Goal: Task Accomplishment & Management: Manage account settings

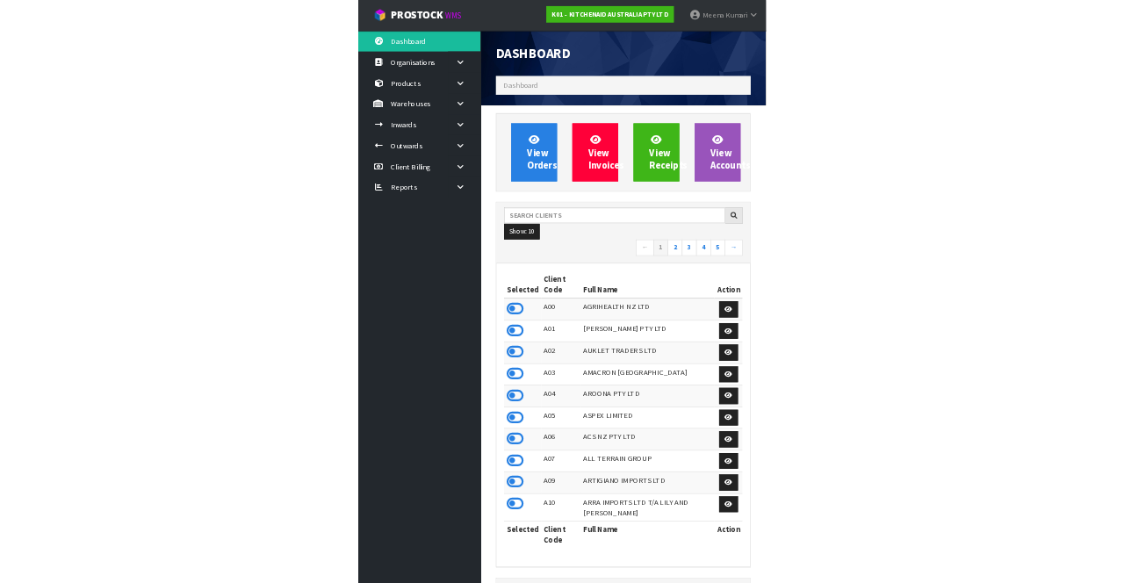
scroll to position [876298, 877346]
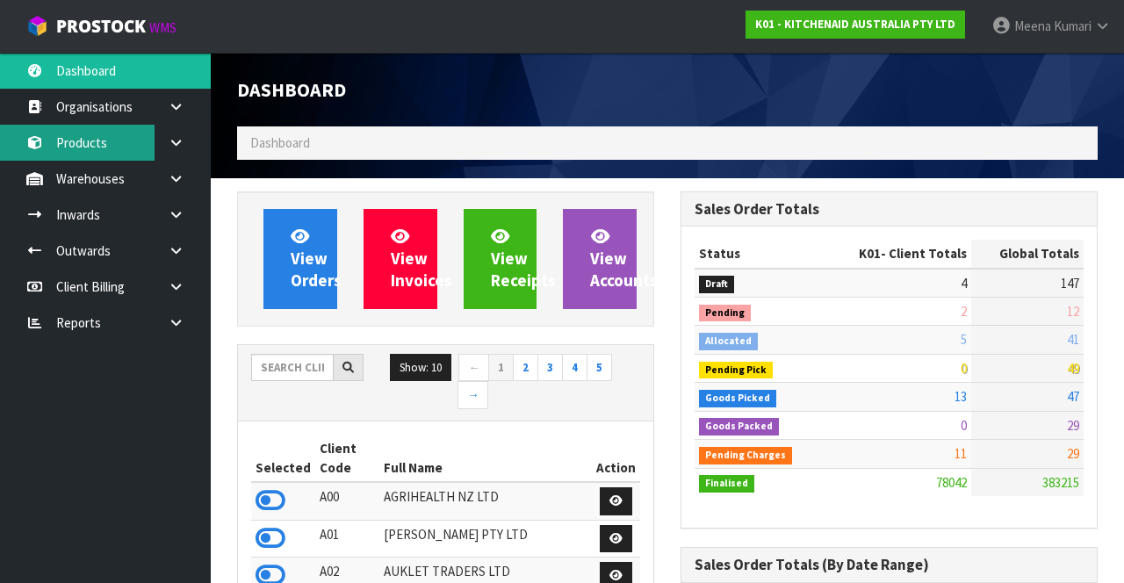
click at [97, 129] on link "Products" at bounding box center [105, 143] width 211 height 36
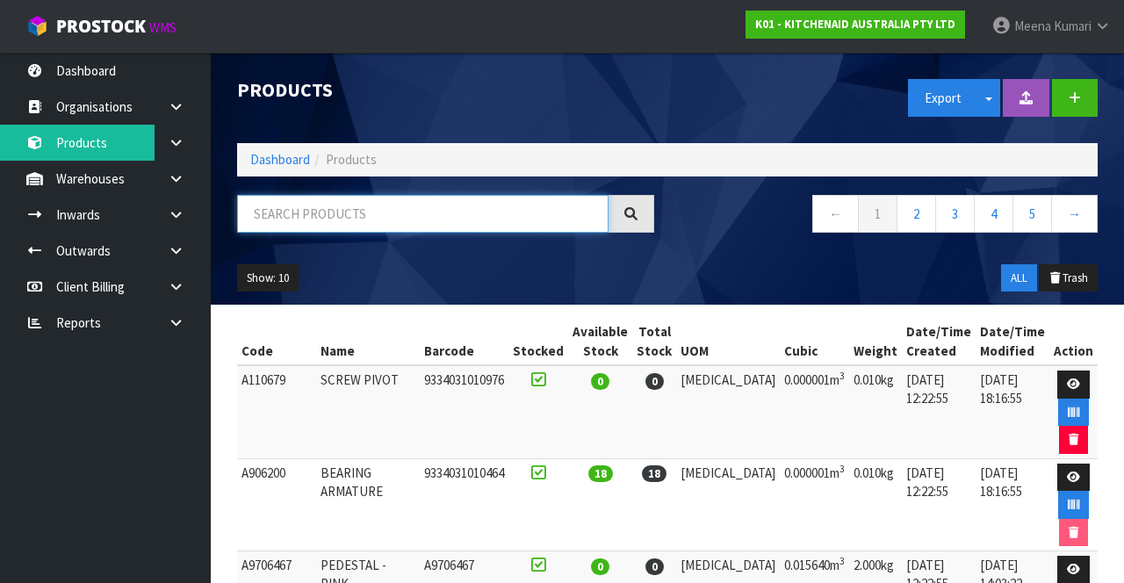
click at [445, 209] on input "text" at bounding box center [422, 214] width 371 height 38
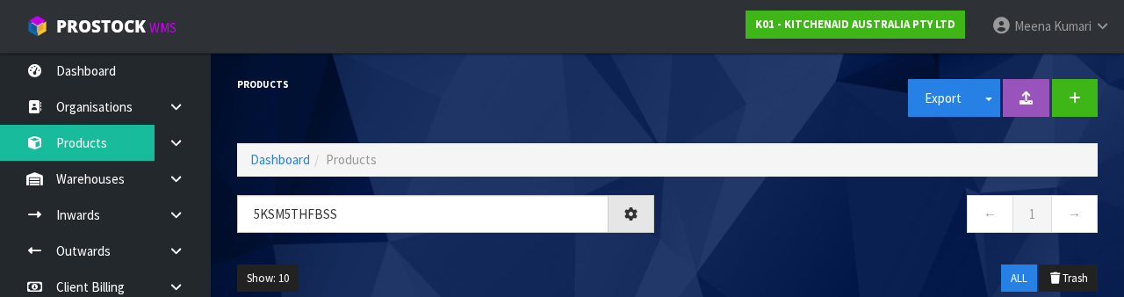
click at [701, 229] on nav "← 1 →" at bounding box center [888, 216] width 417 height 43
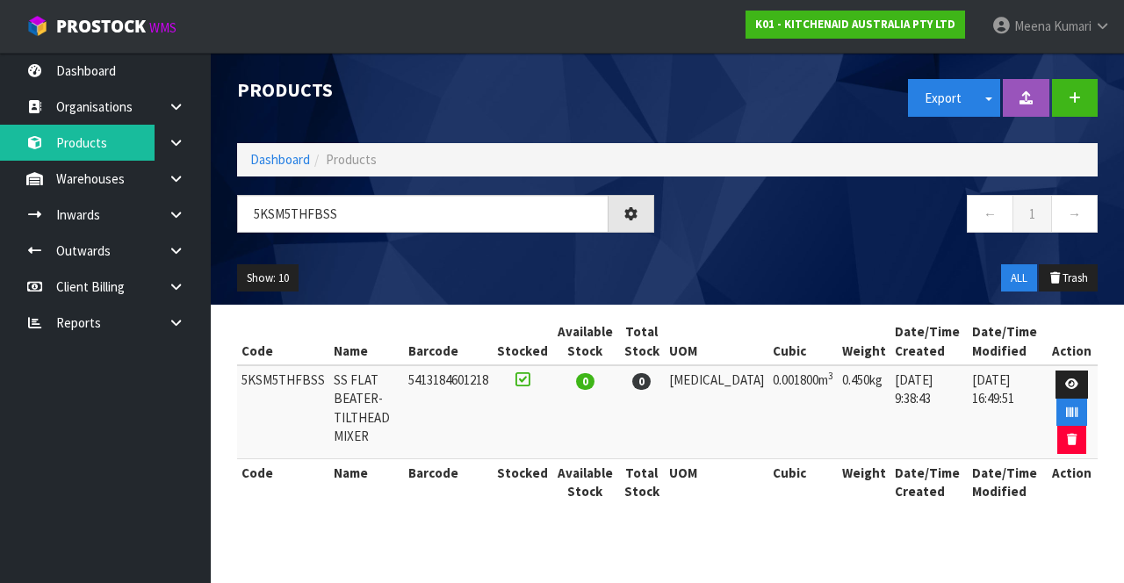
type input "5KSM5THFBSS"
click at [701, 384] on icon at bounding box center [1071, 383] width 13 height 11
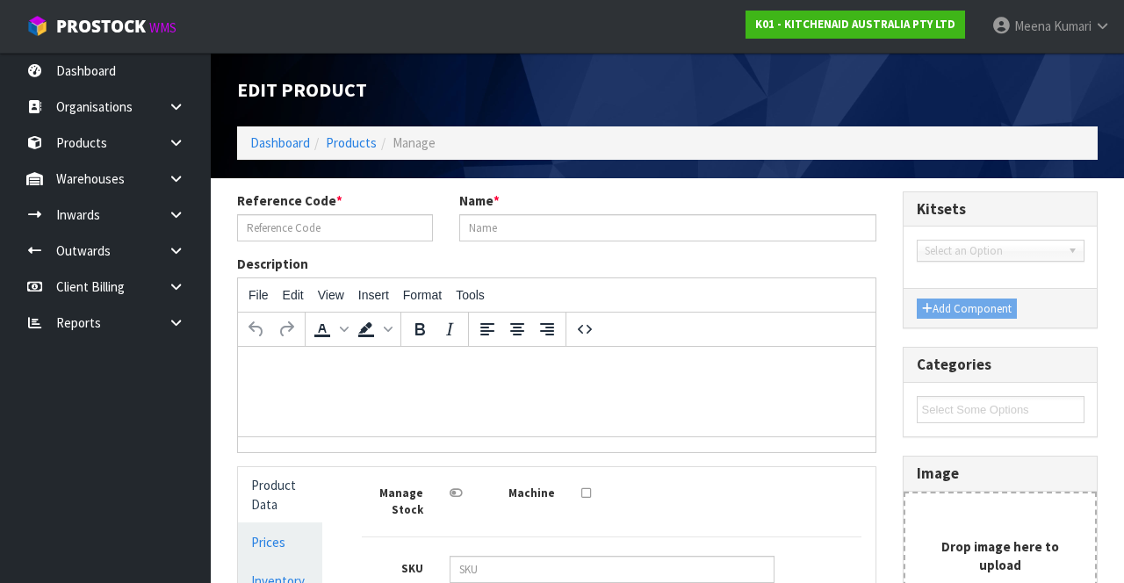
type input "5KSM5THFBSS"
type input "SS FLAT BEATER- TILTHEAD MIXER"
type input "5413184601218"
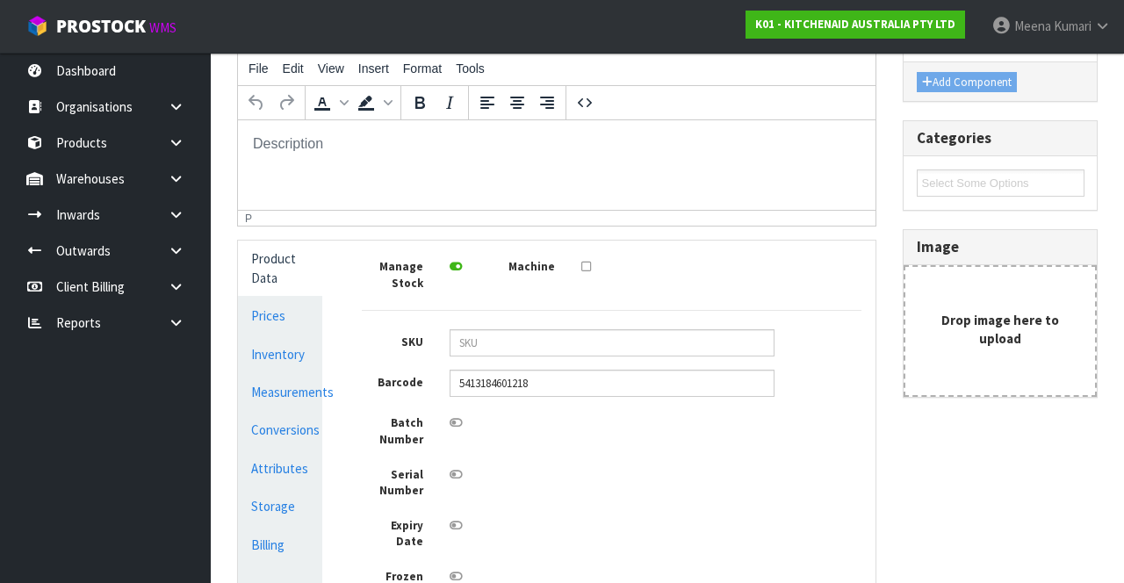
scroll to position [233, 0]
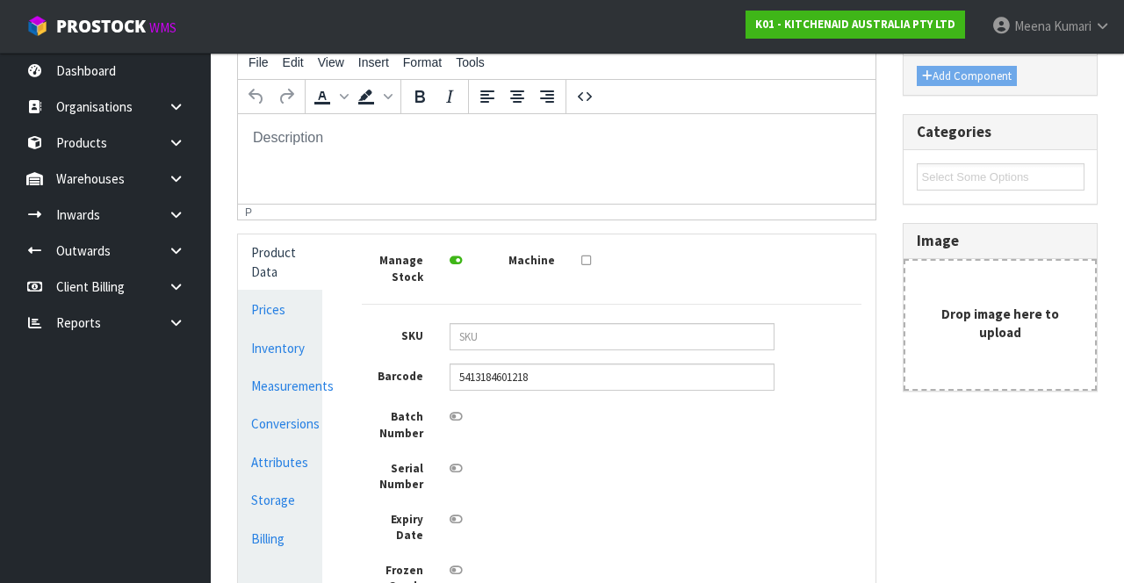
click at [314, 421] on link "Conversions" at bounding box center [280, 424] width 84 height 36
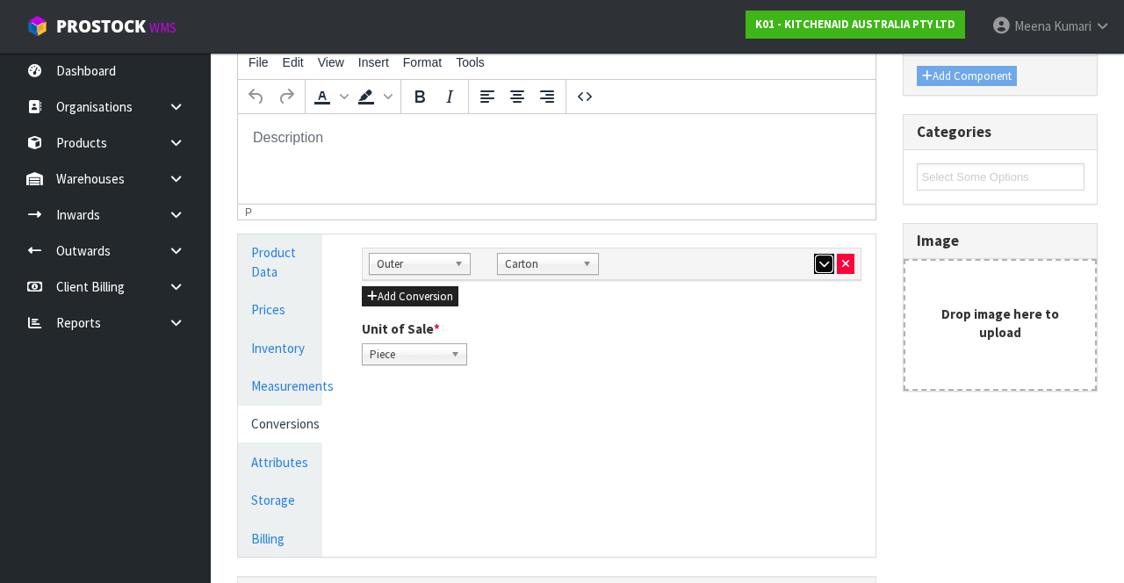
click at [701, 267] on icon "button" at bounding box center [824, 263] width 10 height 11
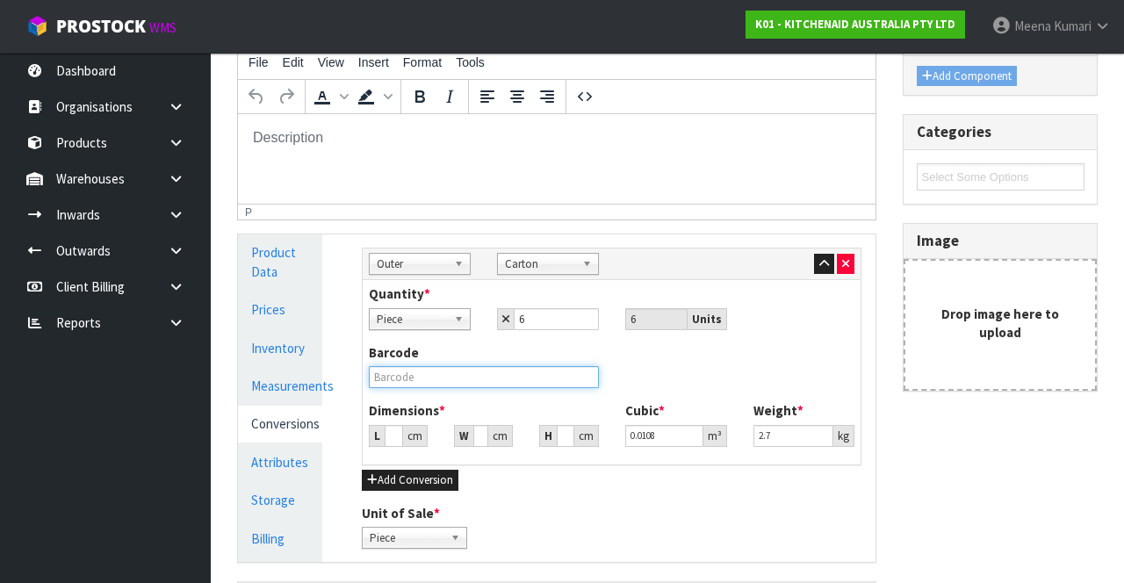
click at [527, 381] on input "text" at bounding box center [484, 377] width 230 height 22
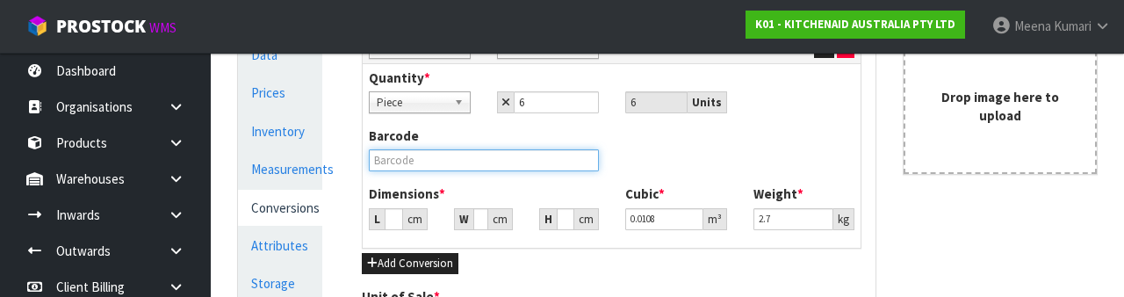
scroll to position [449, 0]
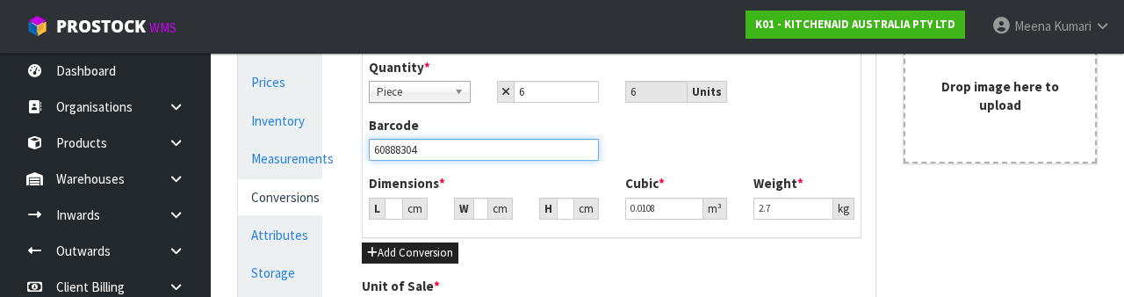
click at [527, 149] on input "60888304" at bounding box center [484, 150] width 230 height 22
type input "6"
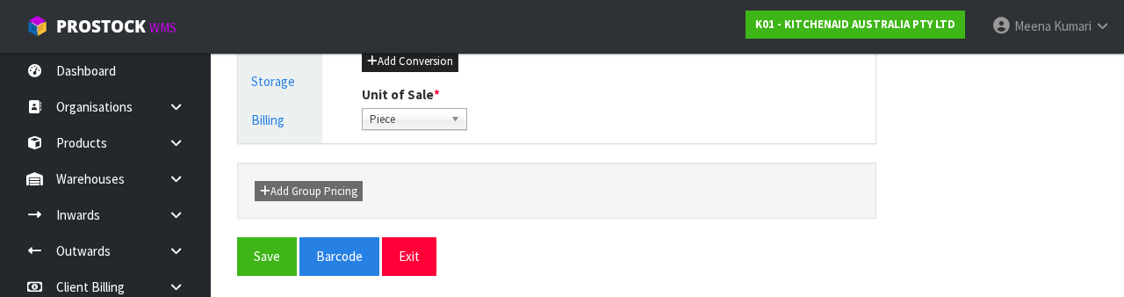
type input "5413184601249"
click at [244, 262] on button "Save" at bounding box center [267, 256] width 60 height 38
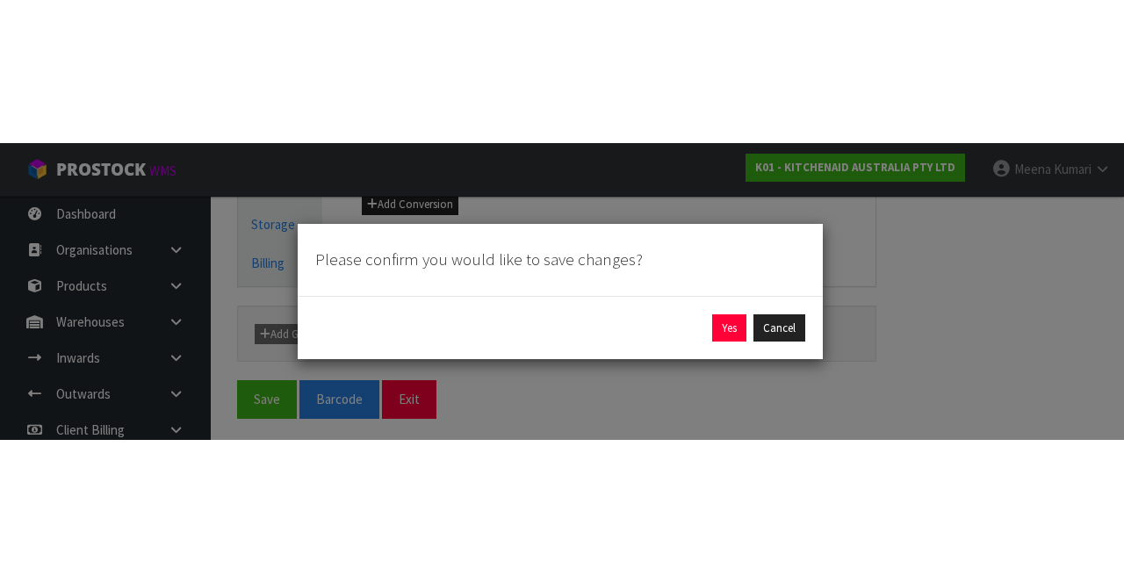
scroll to position [365, 0]
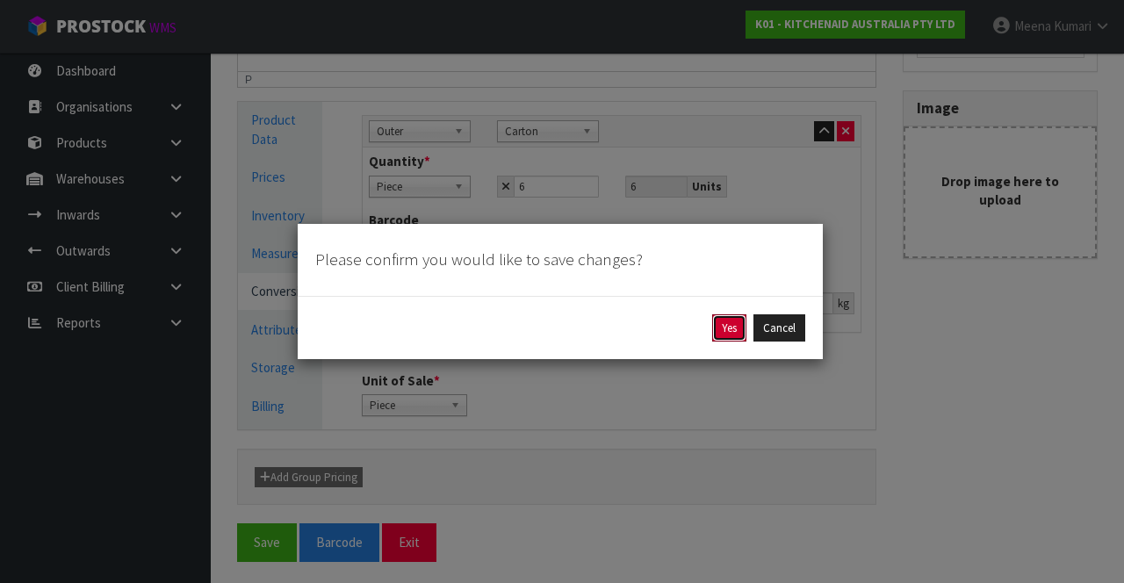
click at [701, 327] on button "Yes" at bounding box center [729, 328] width 34 height 28
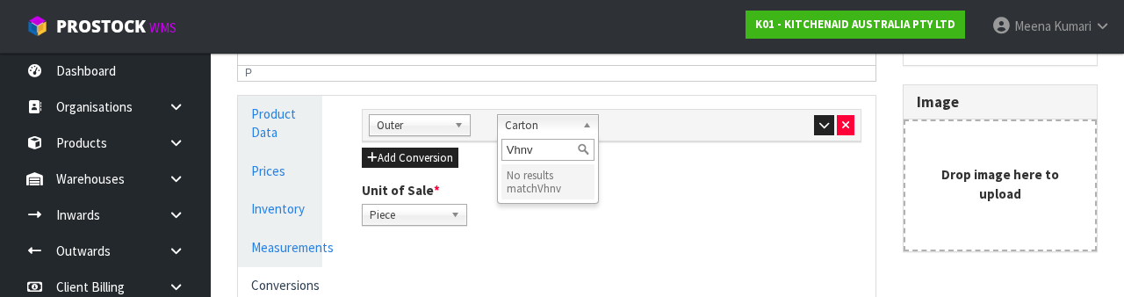
scroll to position [0, 0]
type input "Vhnv"
